Goal: Navigation & Orientation: Find specific page/section

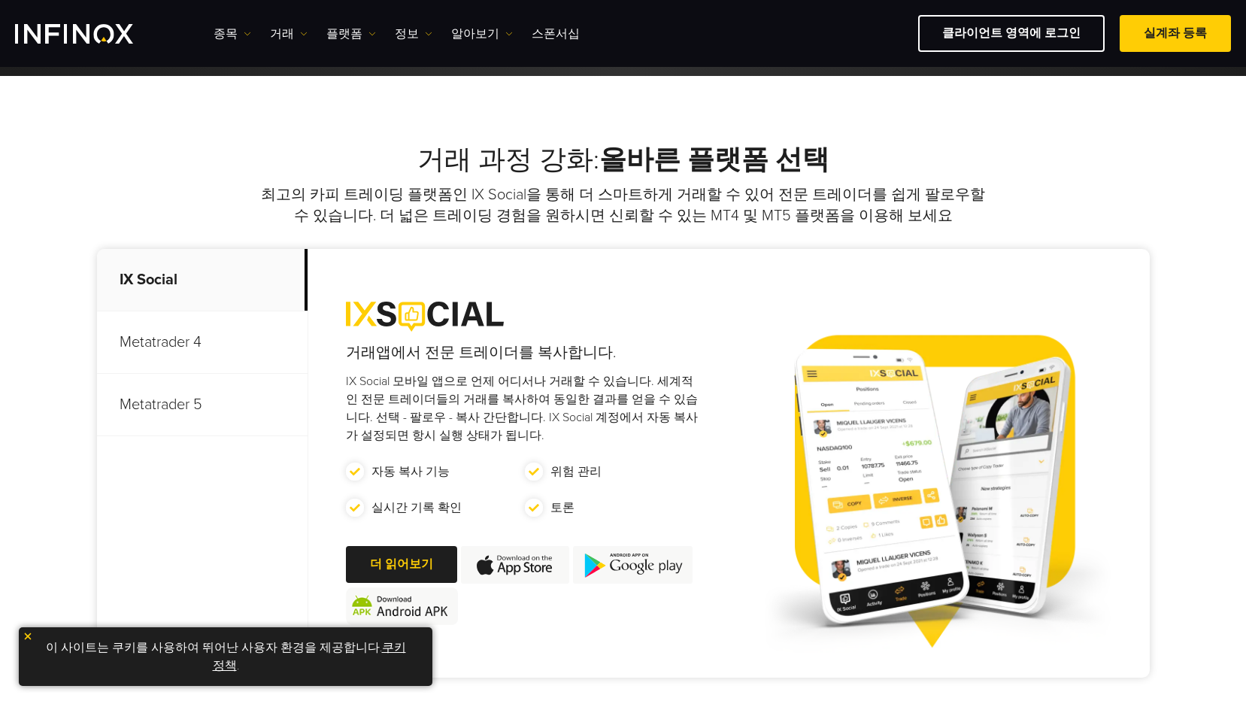
click at [25, 638] on img at bounding box center [28, 636] width 11 height 11
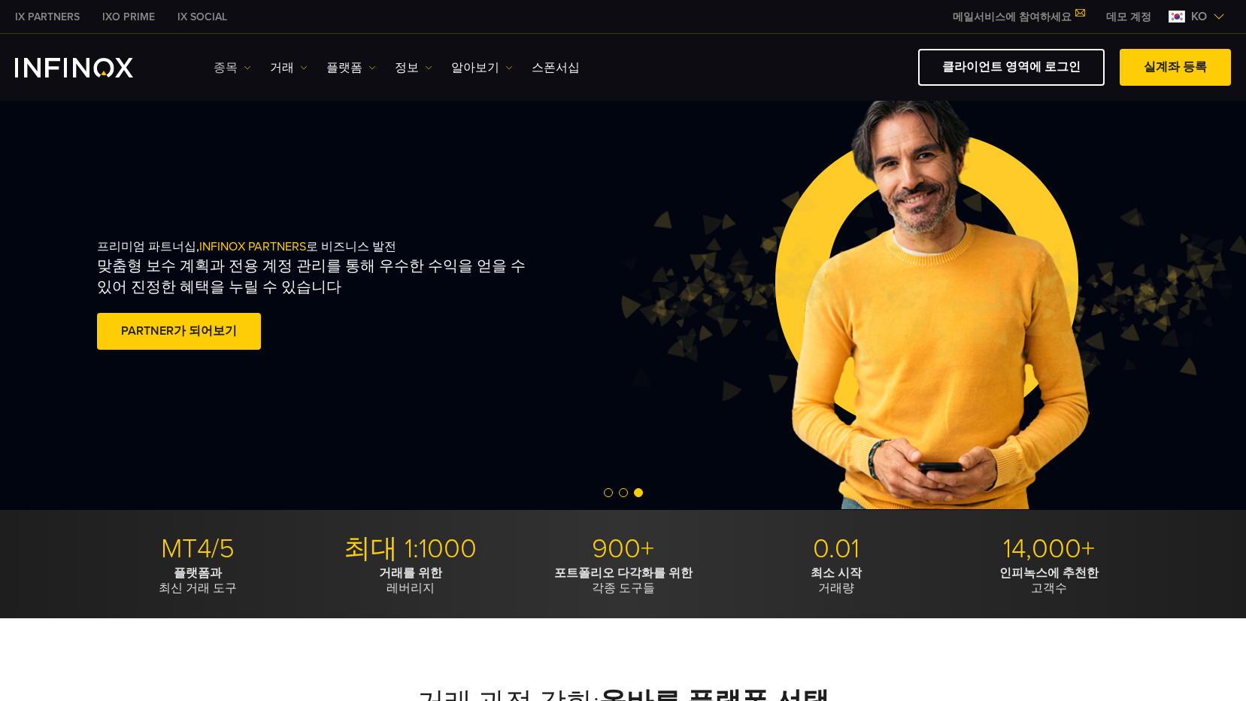
click at [237, 66] on link "종목" at bounding box center [233, 68] width 38 height 18
click at [271, 65] on link "거래" at bounding box center [289, 68] width 38 height 18
click at [326, 65] on link "플랫폼" at bounding box center [351, 68] width 50 height 18
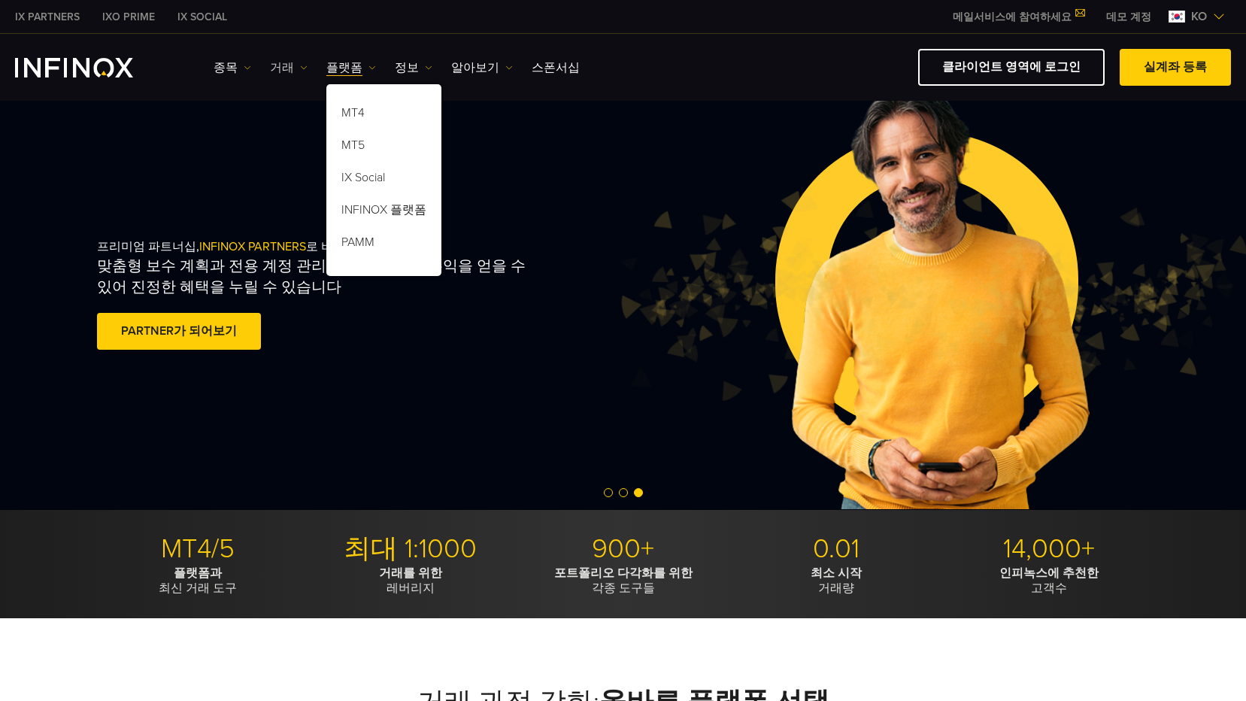
click at [295, 65] on link "거래" at bounding box center [289, 68] width 38 height 18
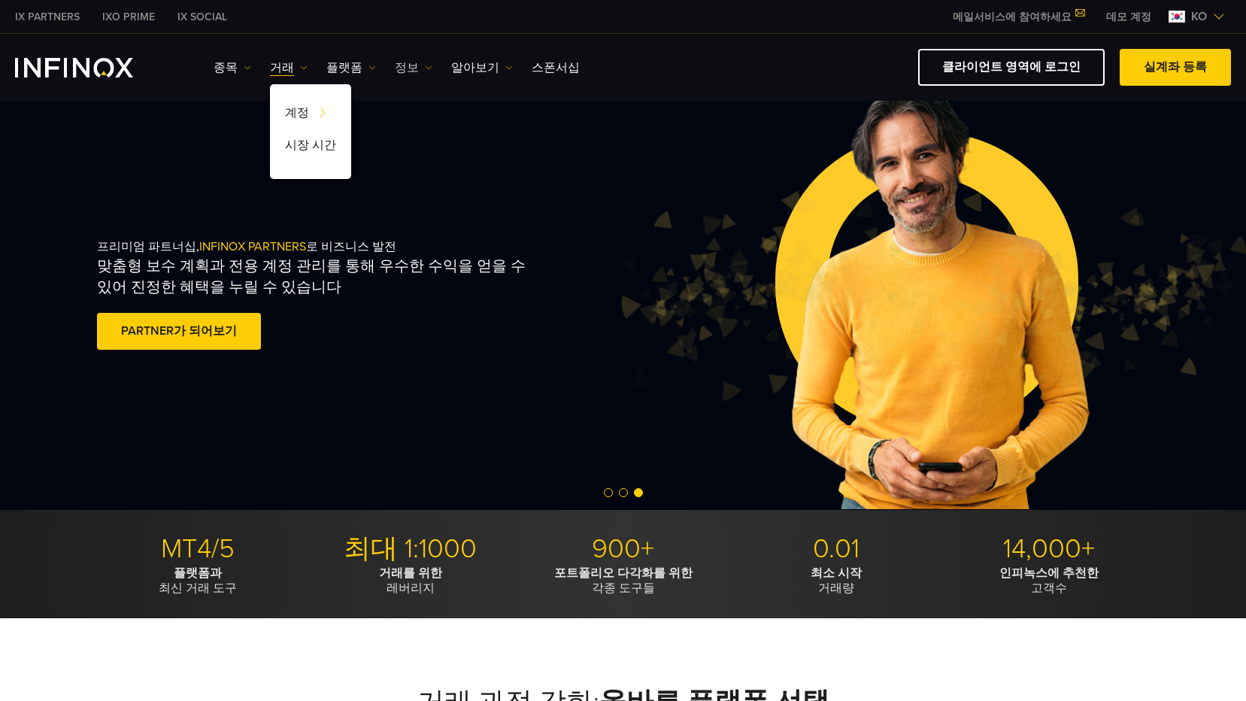
click at [411, 63] on link "정보" at bounding box center [414, 68] width 38 height 18
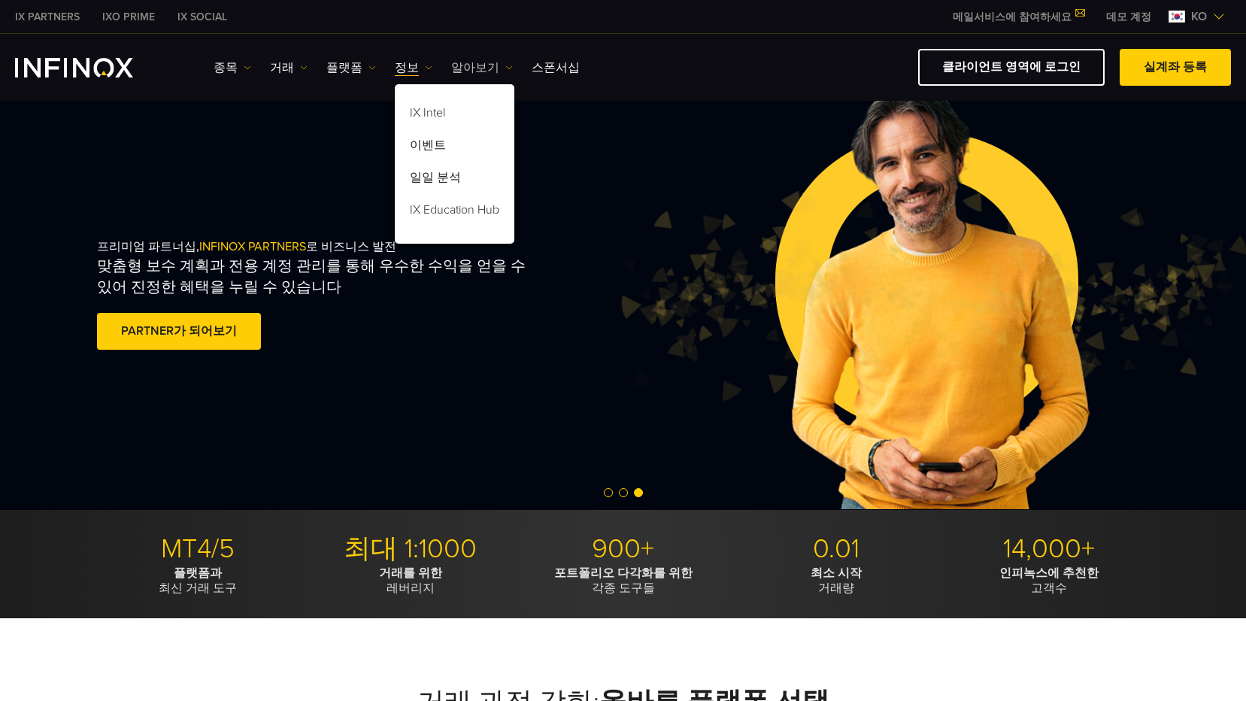
click at [468, 61] on link "알아보기" at bounding box center [482, 68] width 62 height 18
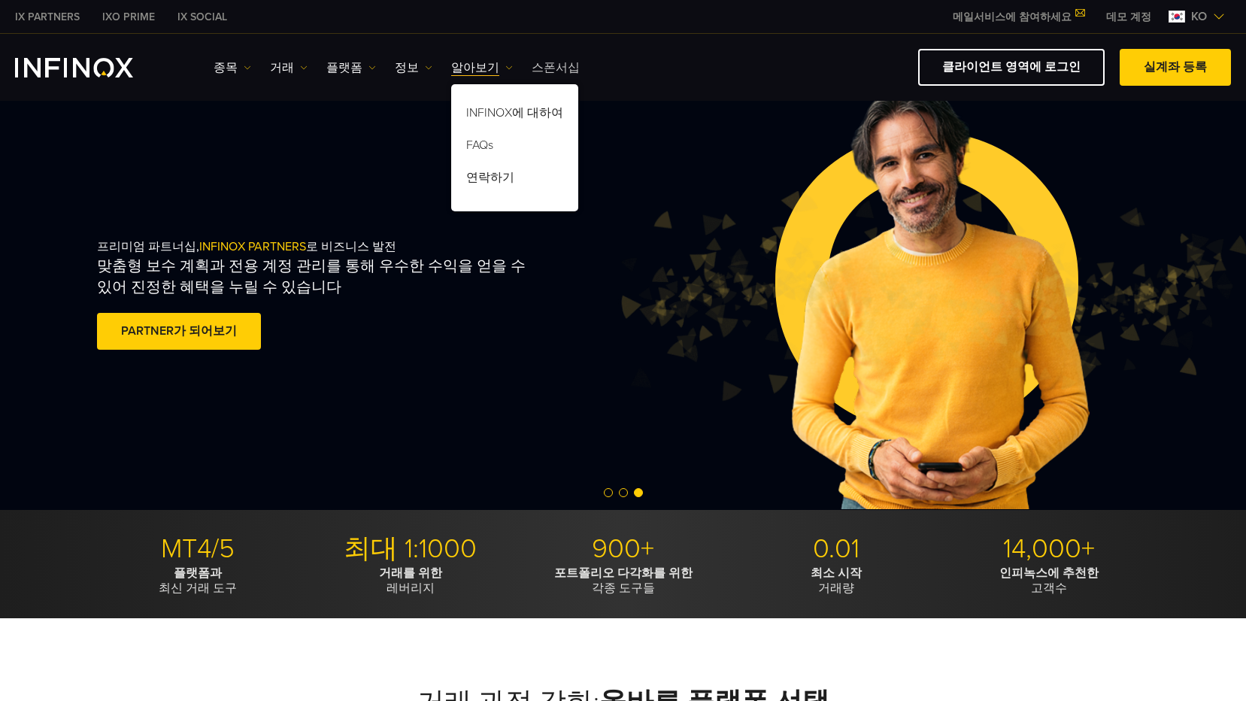
click at [553, 59] on link "스폰서십" at bounding box center [556, 68] width 48 height 18
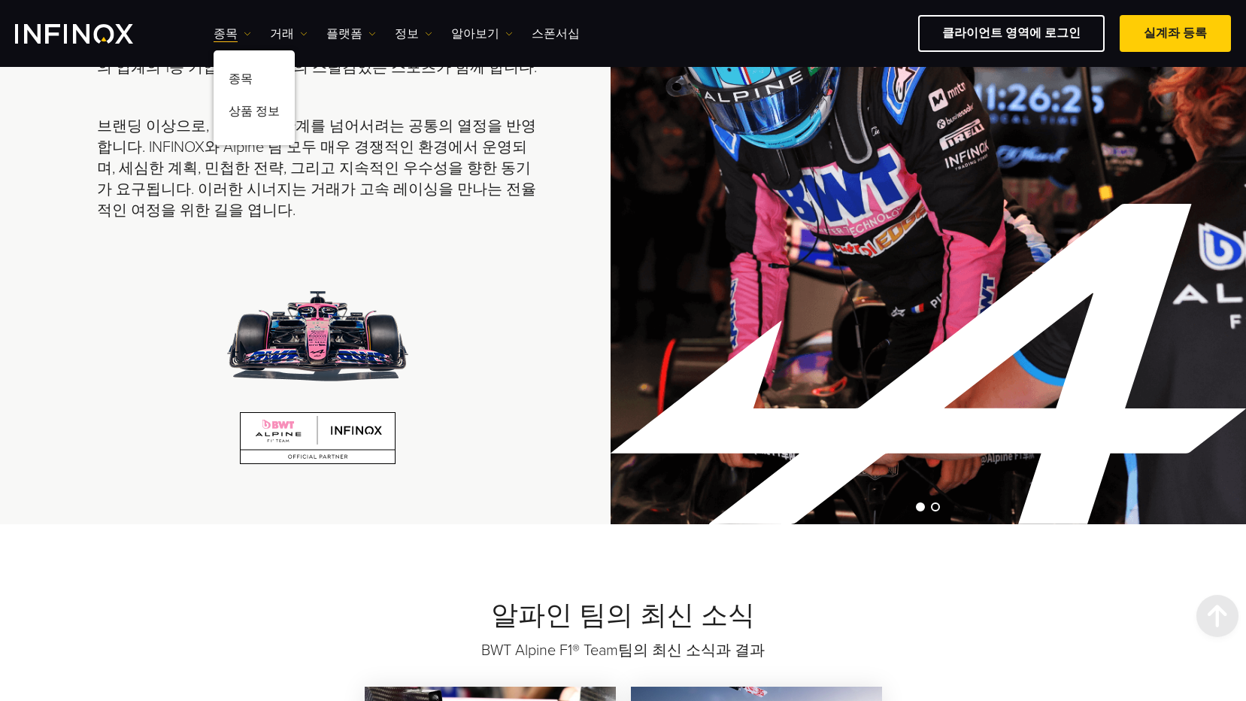
scroll to position [827, 0]
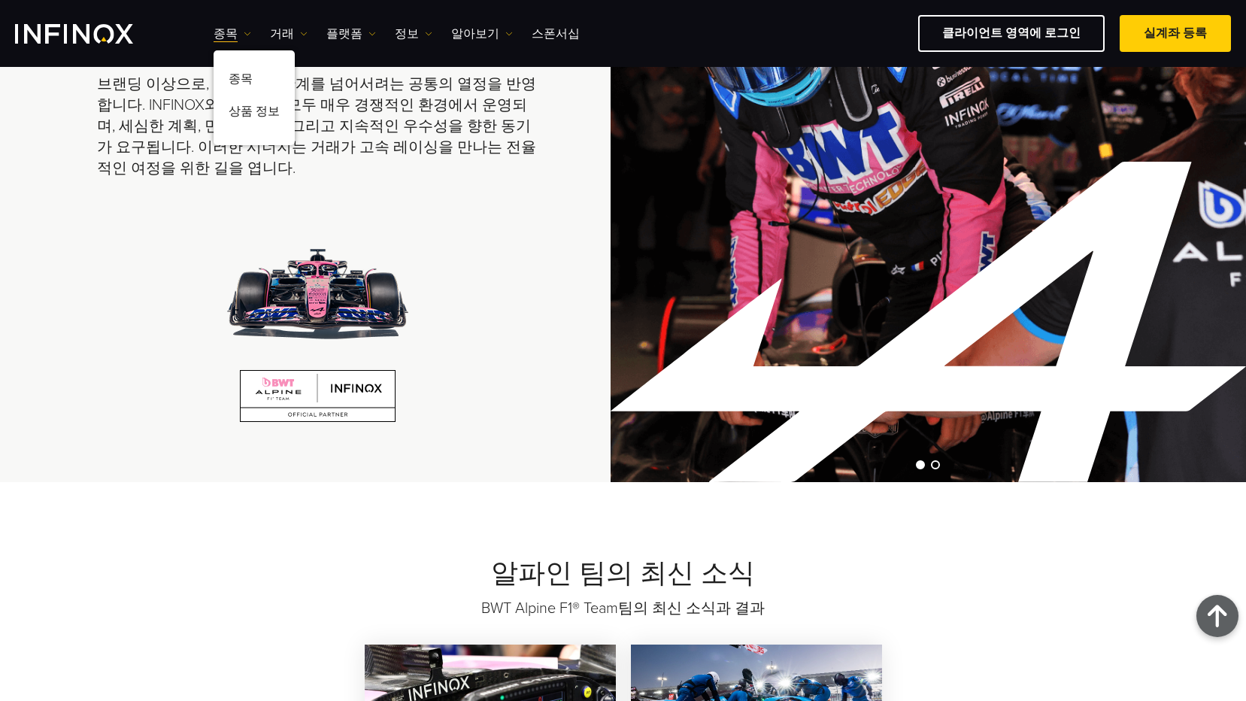
click at [470, 271] on div at bounding box center [318, 319] width 442 height 205
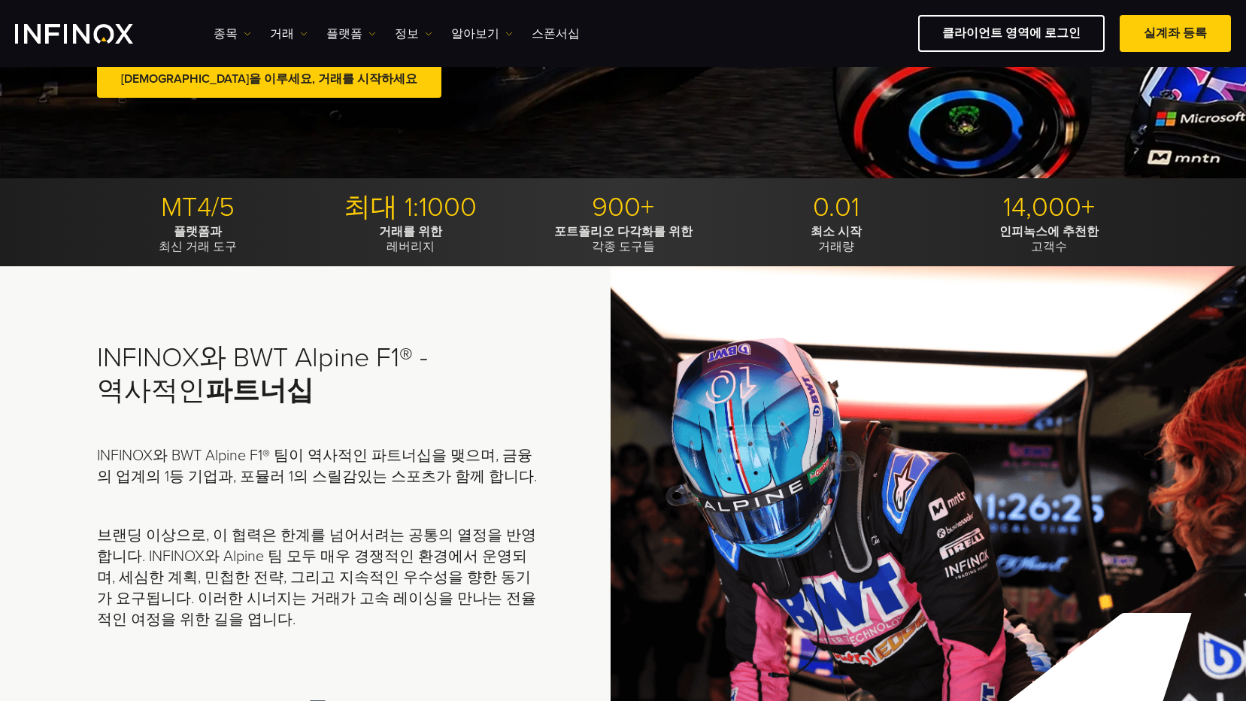
scroll to position [0, 0]
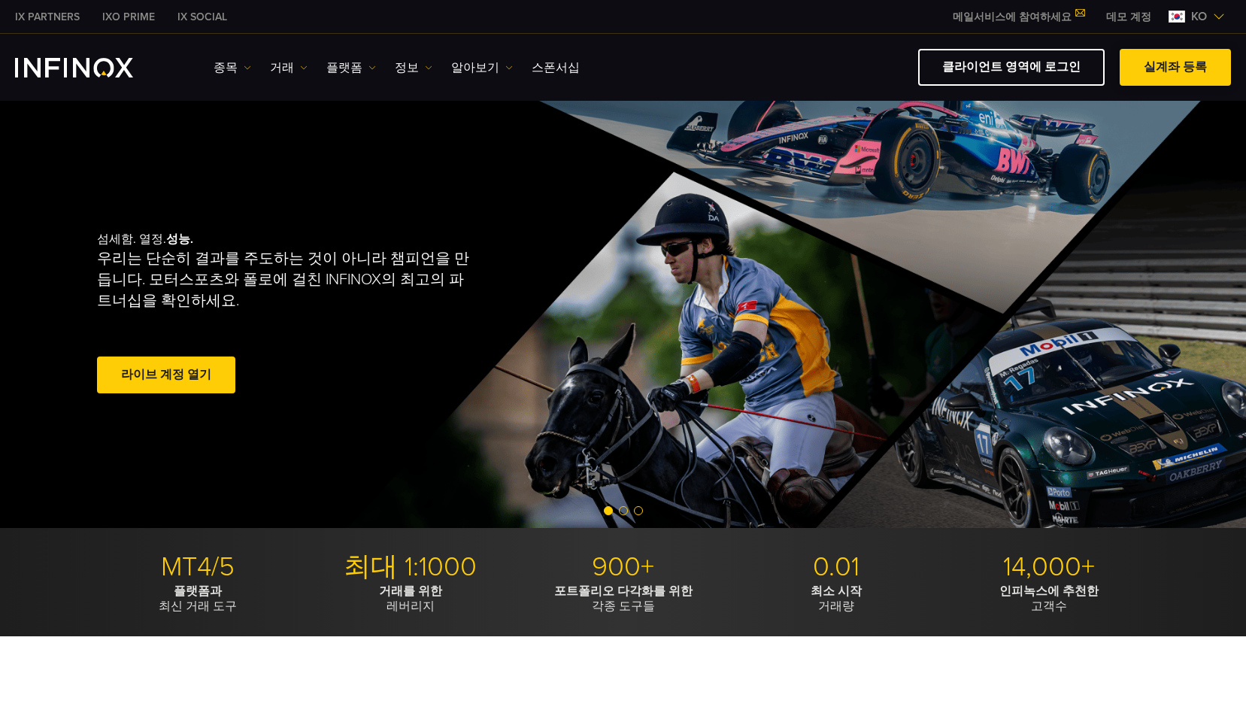
drag, startPoint x: 0, startPoint y: 0, endPoint x: 1192, endPoint y: 60, distance: 1194.0
click at [1175, 68] on span at bounding box center [1175, 68] width 0 height 0
